Goal: Answer question/provide support: Share knowledge or assist other users

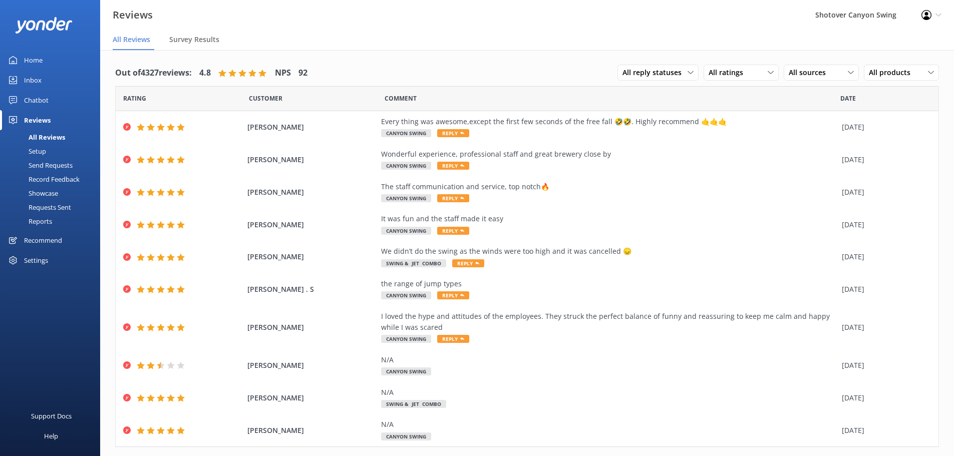
click at [60, 73] on link "Inbox" at bounding box center [50, 80] width 100 height 20
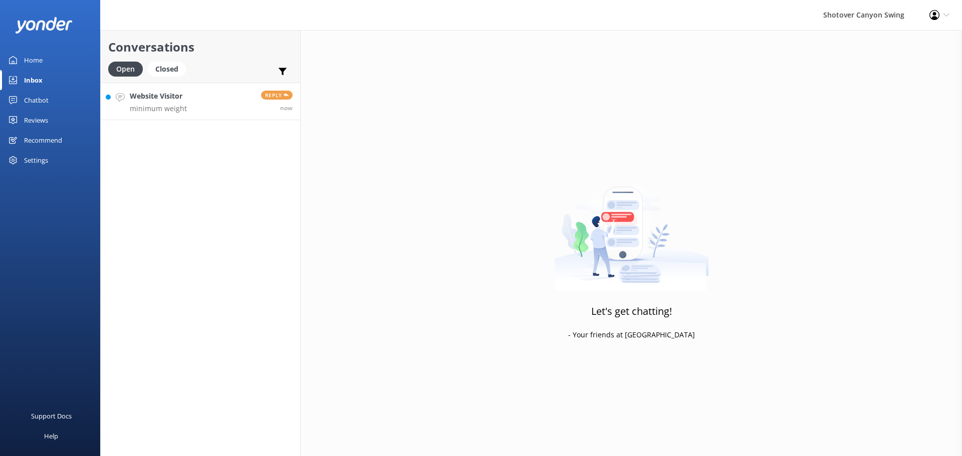
click at [213, 100] on link "Website Visitor minimum weight Reply now" at bounding box center [200, 102] width 199 height 38
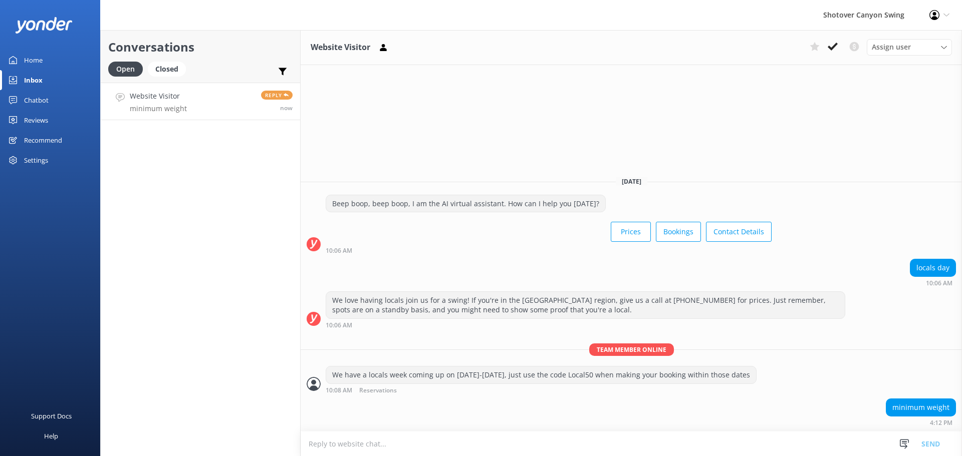
click at [487, 445] on textarea at bounding box center [631, 444] width 661 height 25
click at [499, 443] on textarea at bounding box center [631, 444] width 661 height 25
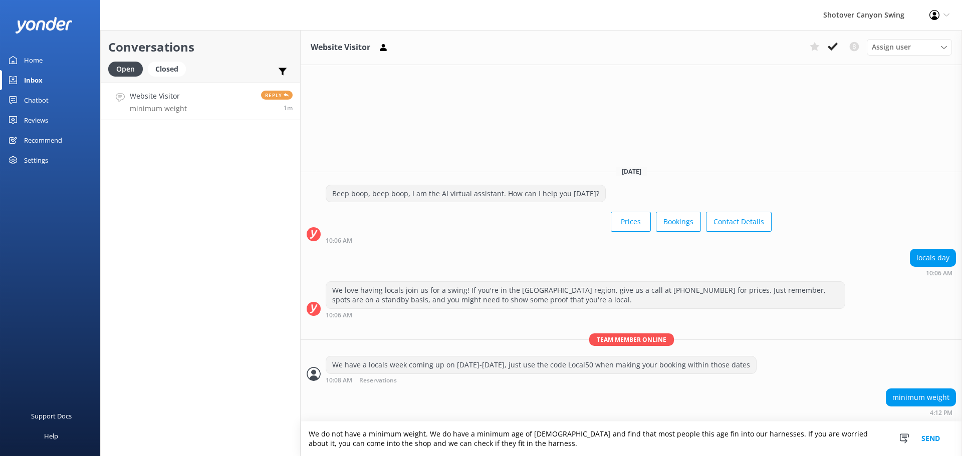
type textarea "We do not have a minimum weight. We do have a minimum age of [DEMOGRAPHIC_DATA]…"
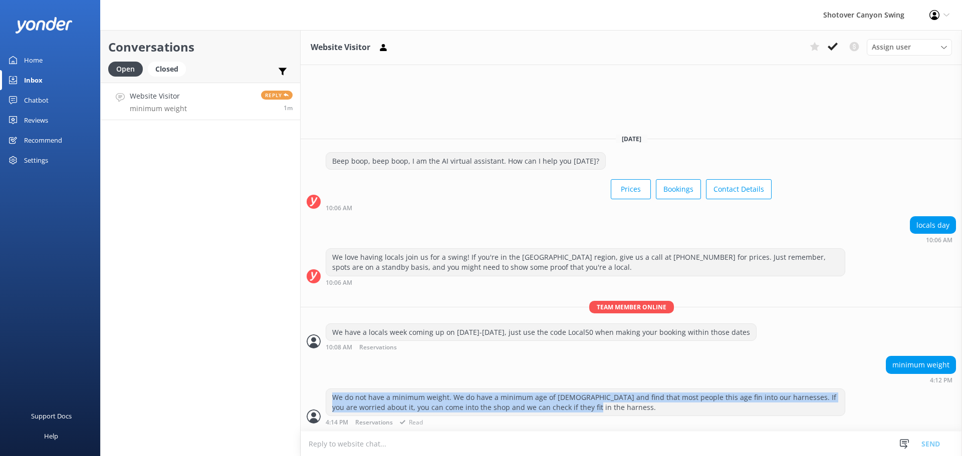
drag, startPoint x: 567, startPoint y: 409, endPoint x: 322, endPoint y: 398, distance: 245.3
click at [322, 398] on div "We do not have a minimum weight. We do have a minimum age of [DEMOGRAPHIC_DATA]…" at bounding box center [631, 408] width 661 height 38
copy div "We do not have a minimum weight. We do have a minimum age of [DEMOGRAPHIC_DATA]…"
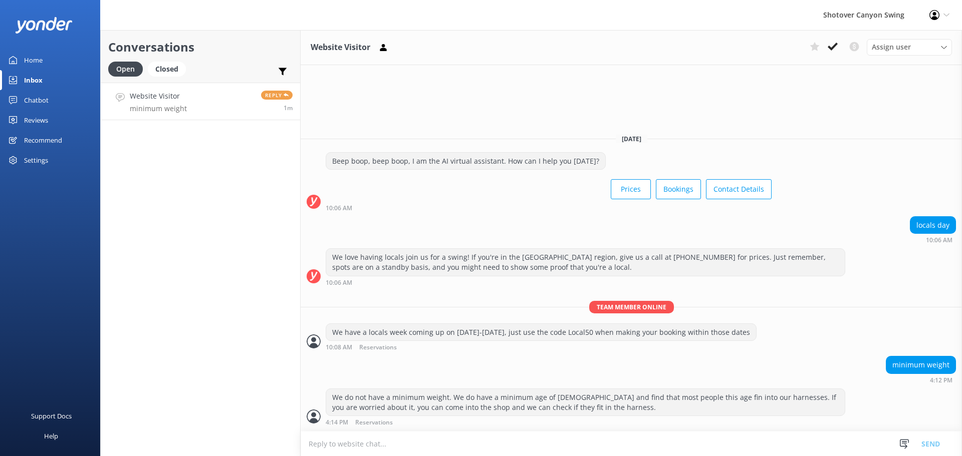
click at [234, 195] on div "Conversations Open Closed Important Converted Assigned to me Unassigned Website…" at bounding box center [200, 243] width 200 height 426
click at [44, 98] on div "Chatbot" at bounding box center [36, 100] width 25 height 20
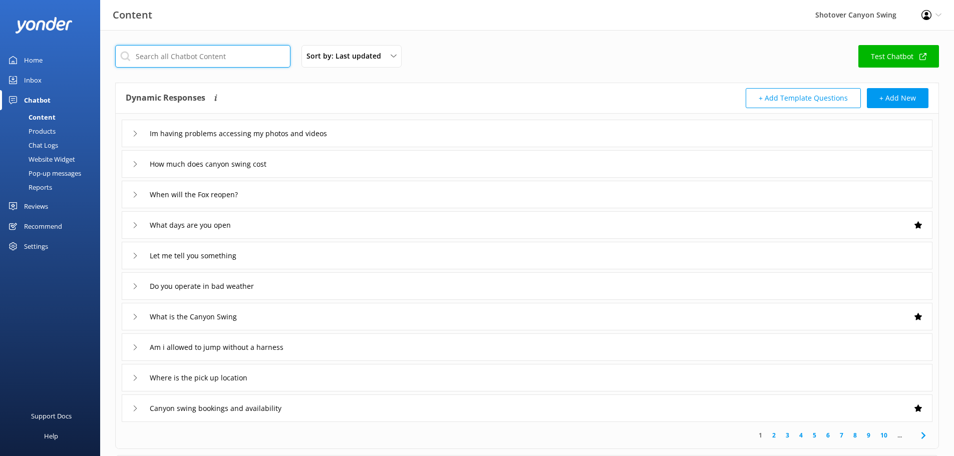
click at [212, 60] on input "text" at bounding box center [202, 56] width 175 height 23
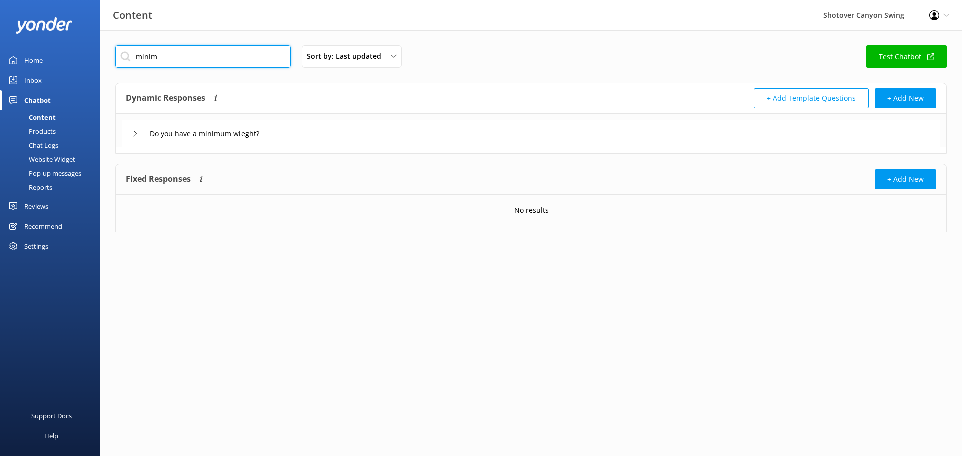
type input "minim"
click at [462, 134] on div "Do you have a minimum wieght?" at bounding box center [531, 134] width 819 height 28
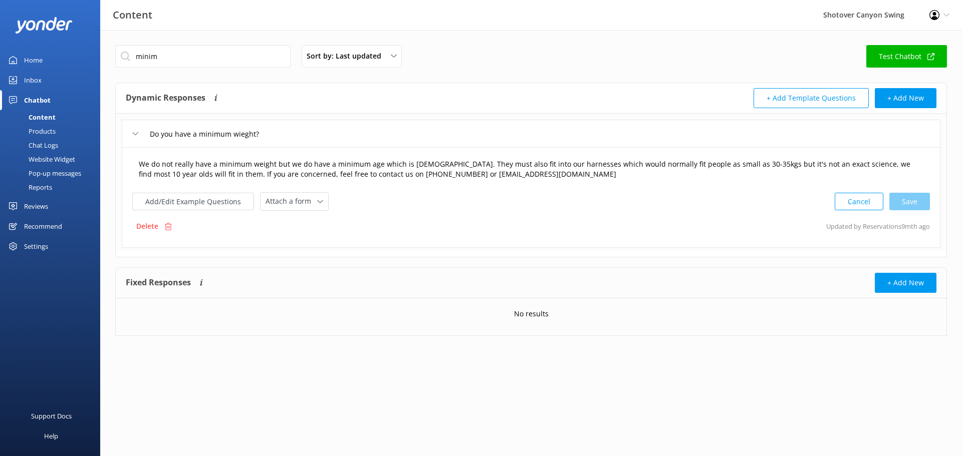
click at [273, 174] on textarea "We do not really have a minimum weight but we do have a minimum age which is [D…" at bounding box center [531, 170] width 796 height 32
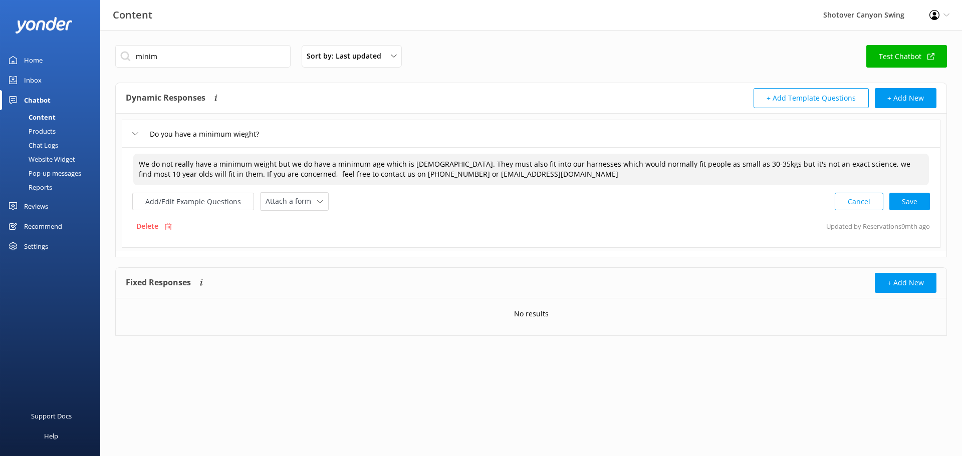
paste textarea "We do not have a minimum weight. We do have a minimum age of [DEMOGRAPHIC_DATA]…"
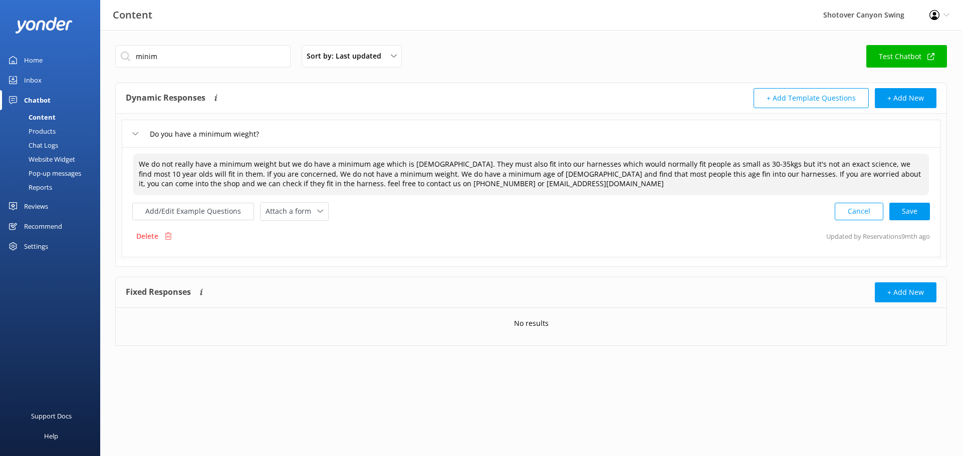
drag, startPoint x: 276, startPoint y: 172, endPoint x: 778, endPoint y: 173, distance: 502.0
click at [778, 173] on textarea "We do not really have a minimum weight but we do have a minimum age which is [D…" at bounding box center [531, 175] width 796 height 42
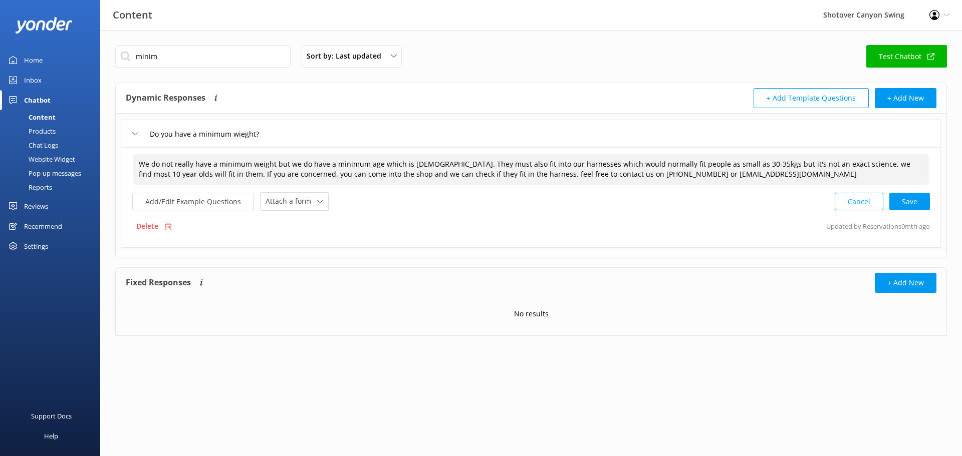
click at [510, 175] on textarea "We do not really have a minimum weight but we do have a minimum age which is [D…" at bounding box center [531, 170] width 796 height 32
click at [917, 202] on div "Cancel Save" at bounding box center [882, 201] width 95 height 19
click at [204, 204] on button "Add/Edit Example Questions" at bounding box center [193, 201] width 122 height 18
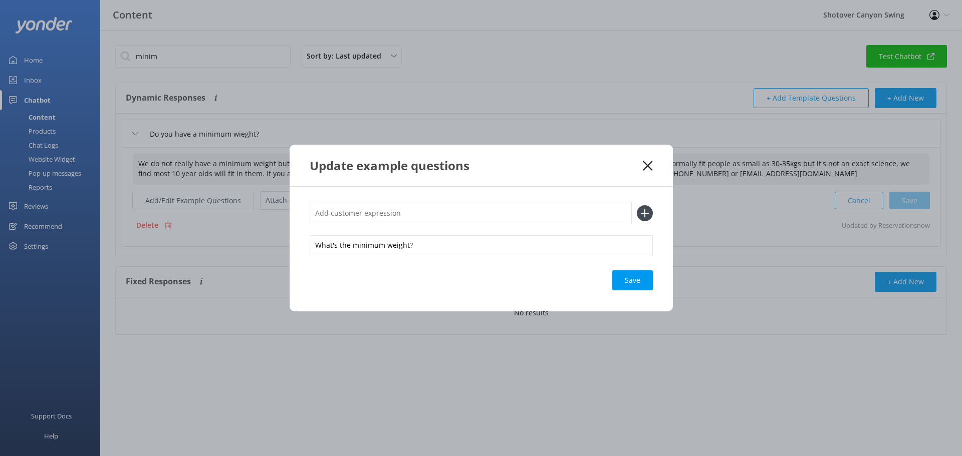
type textarea "We do not really have a minimum weight but we do have a minimum age which is [D…"
click at [347, 212] on input "text" at bounding box center [471, 213] width 322 height 23
type input "What's the minimum weight?"
click at [625, 288] on div "Loading.." at bounding box center [633, 281] width 40 height 20
click at [645, 164] on icon at bounding box center [648, 166] width 10 height 10
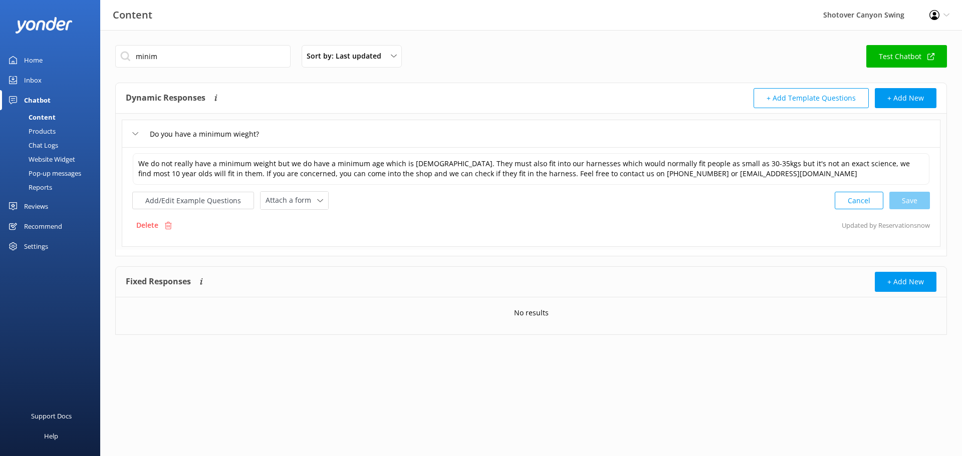
click at [34, 77] on div "Inbox" at bounding box center [33, 80] width 18 height 20
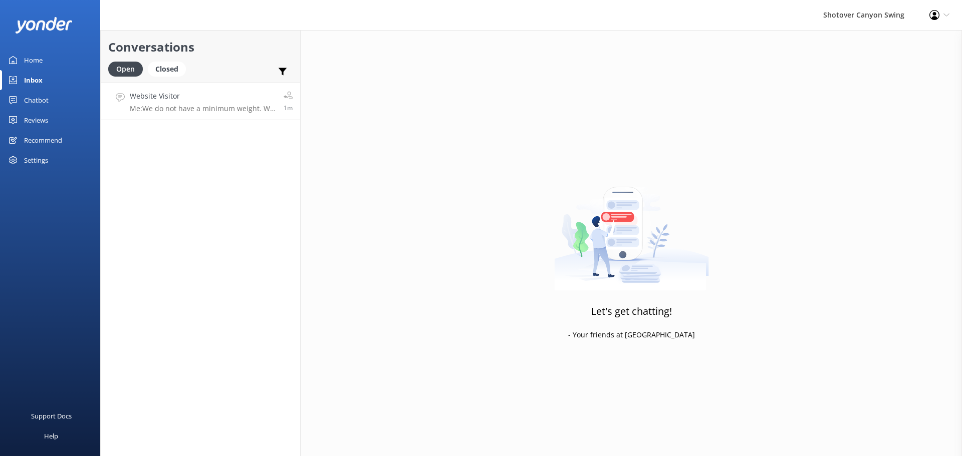
click at [197, 102] on h4 "Website Visitor" at bounding box center [203, 96] width 146 height 11
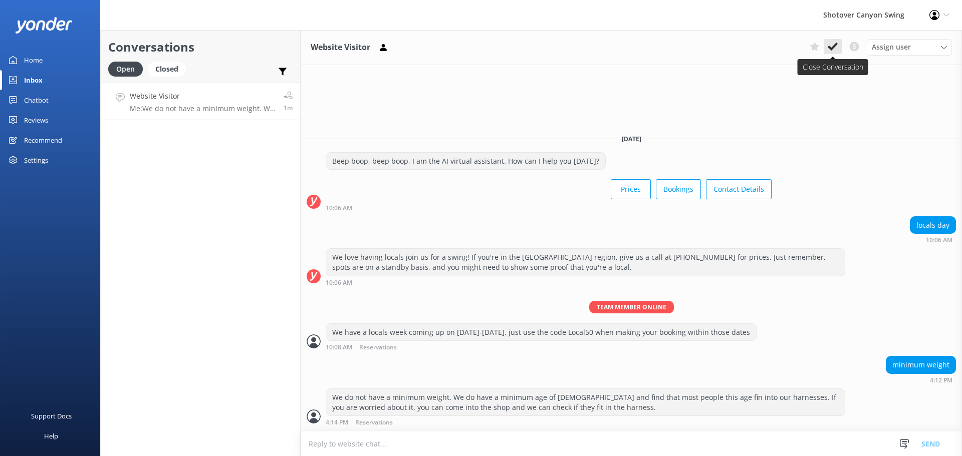
click at [831, 47] on icon at bounding box center [833, 47] width 10 height 10
